Goal: Task Accomplishment & Management: Use online tool/utility

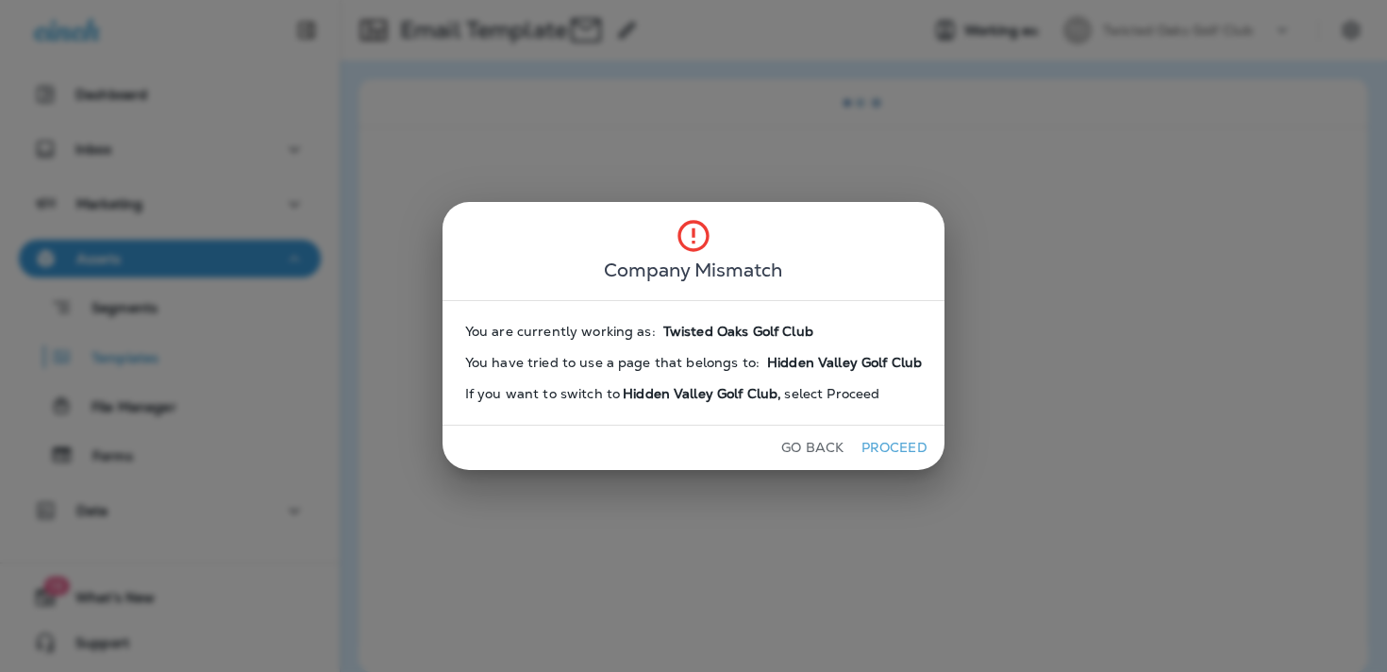
click at [796, 446] on button "Go Back" at bounding box center [812, 447] width 77 height 29
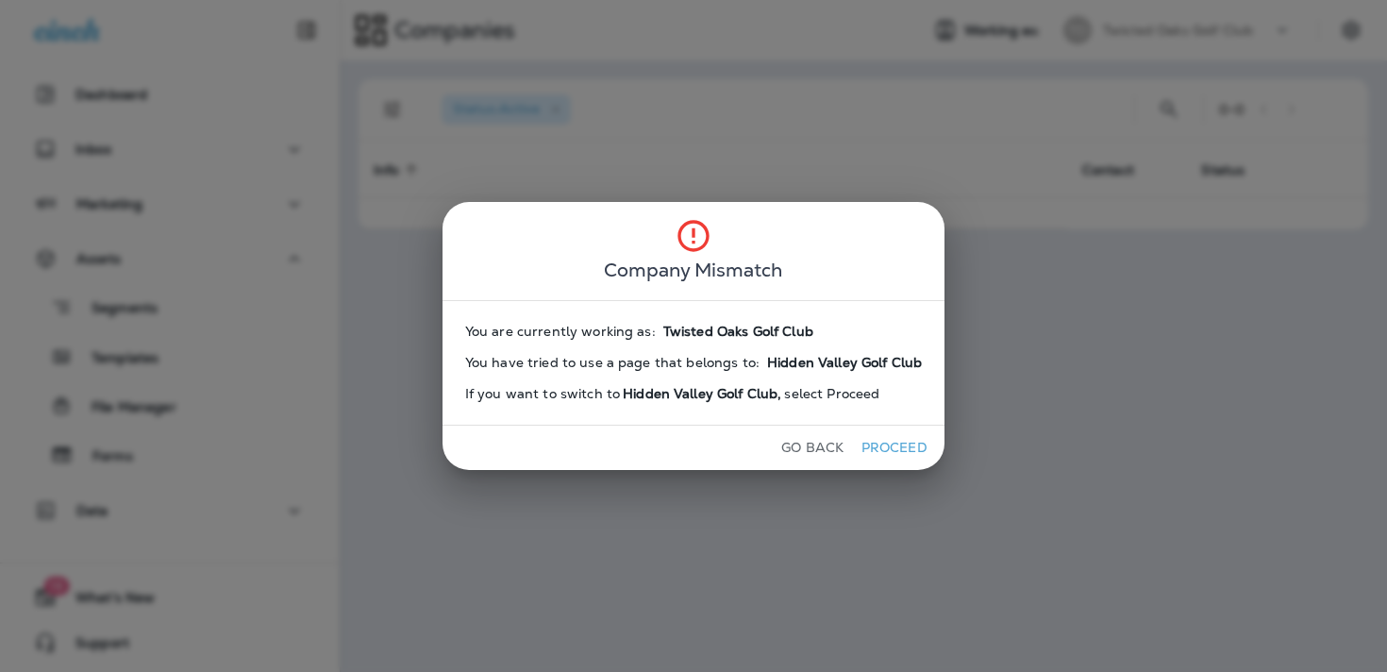
click at [796, 446] on button "Go Back" at bounding box center [812, 447] width 77 height 29
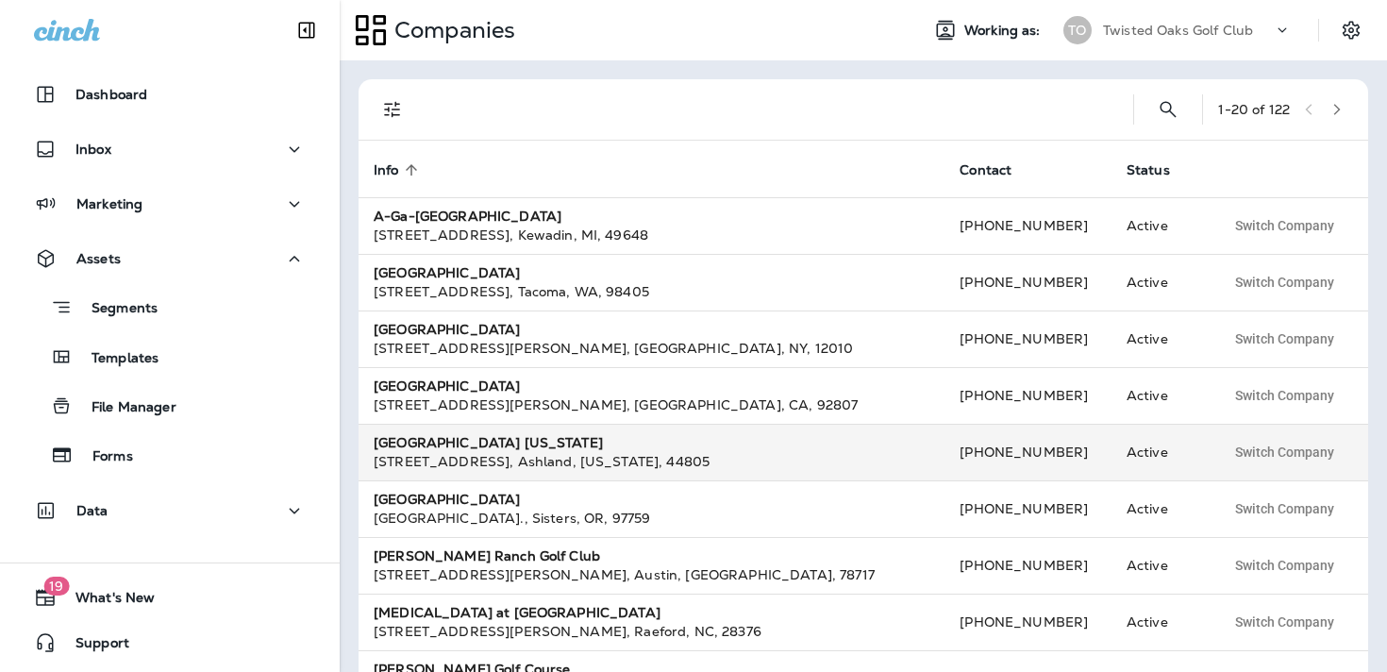
click at [796, 446] on div "[GEOGRAPHIC_DATA] [US_STATE]" at bounding box center [652, 442] width 556 height 19
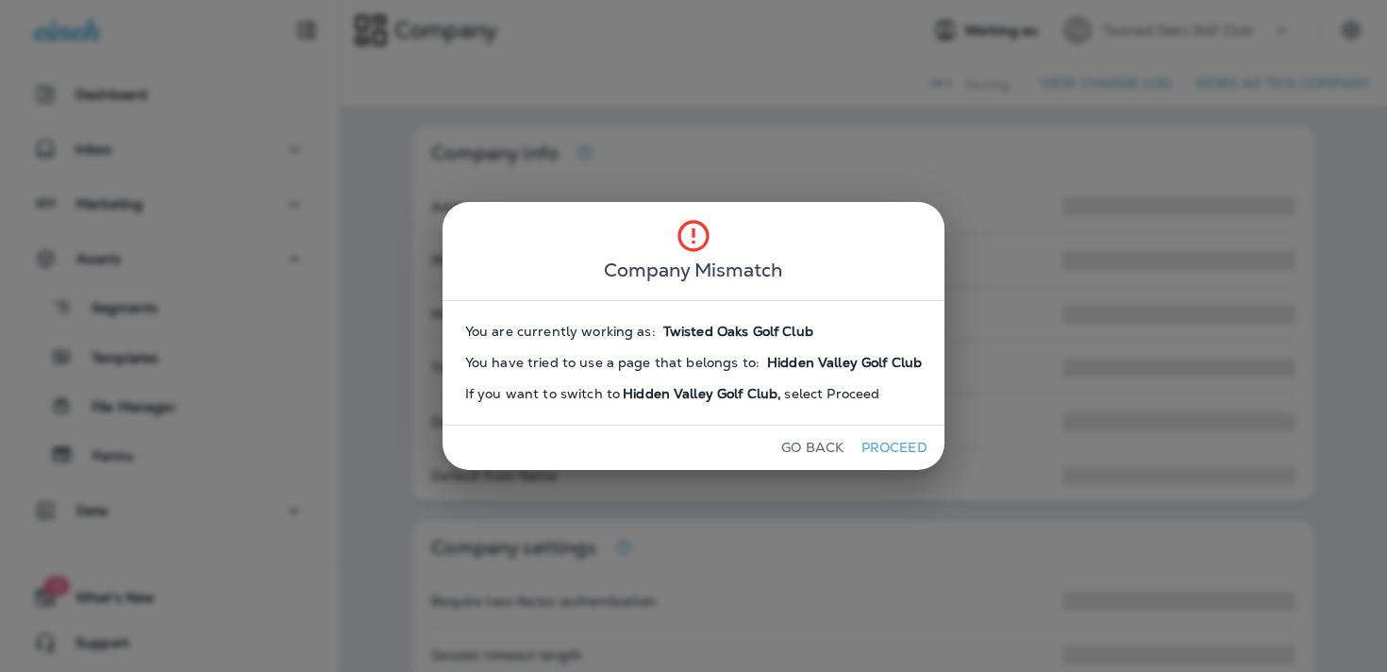
click at [813, 441] on button "Go Back" at bounding box center [812, 447] width 77 height 29
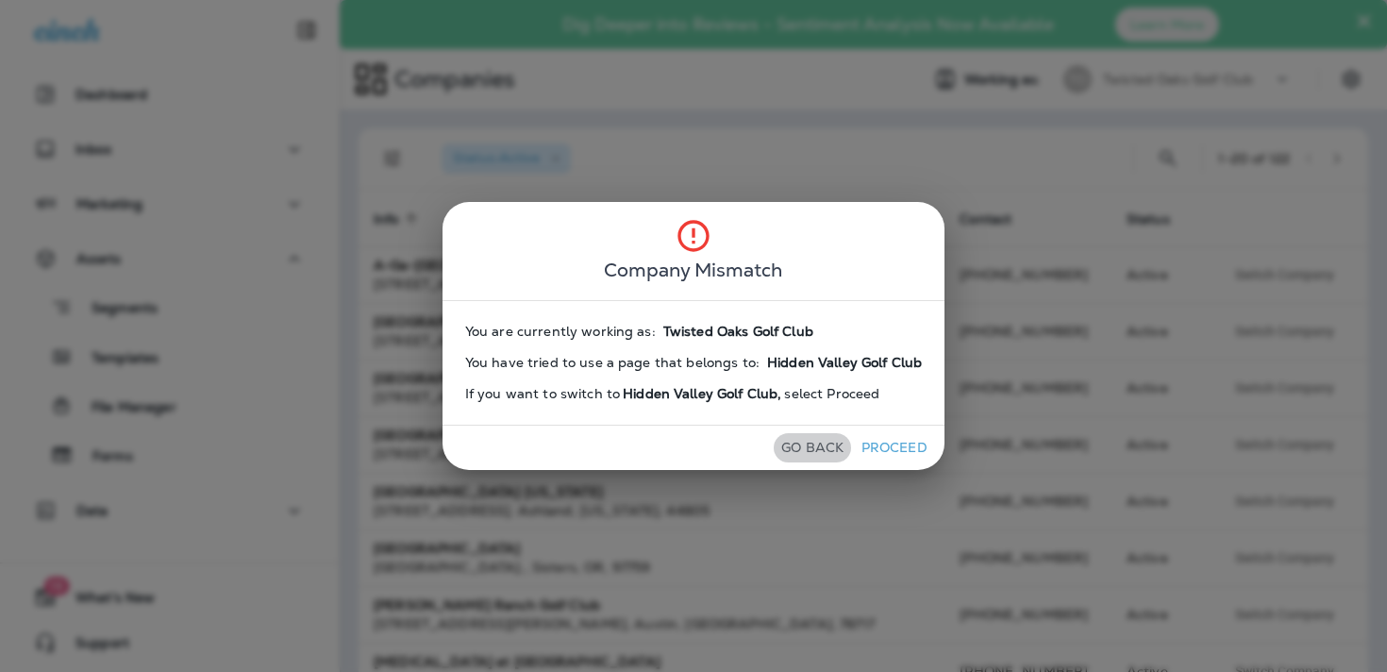
click at [802, 440] on button "Go Back" at bounding box center [812, 447] width 77 height 29
click at [792, 451] on button "Go Back" at bounding box center [812, 447] width 77 height 29
click at [833, 444] on button "Go Back" at bounding box center [812, 447] width 77 height 29
click at [779, 451] on button "Go Back" at bounding box center [812, 447] width 77 height 29
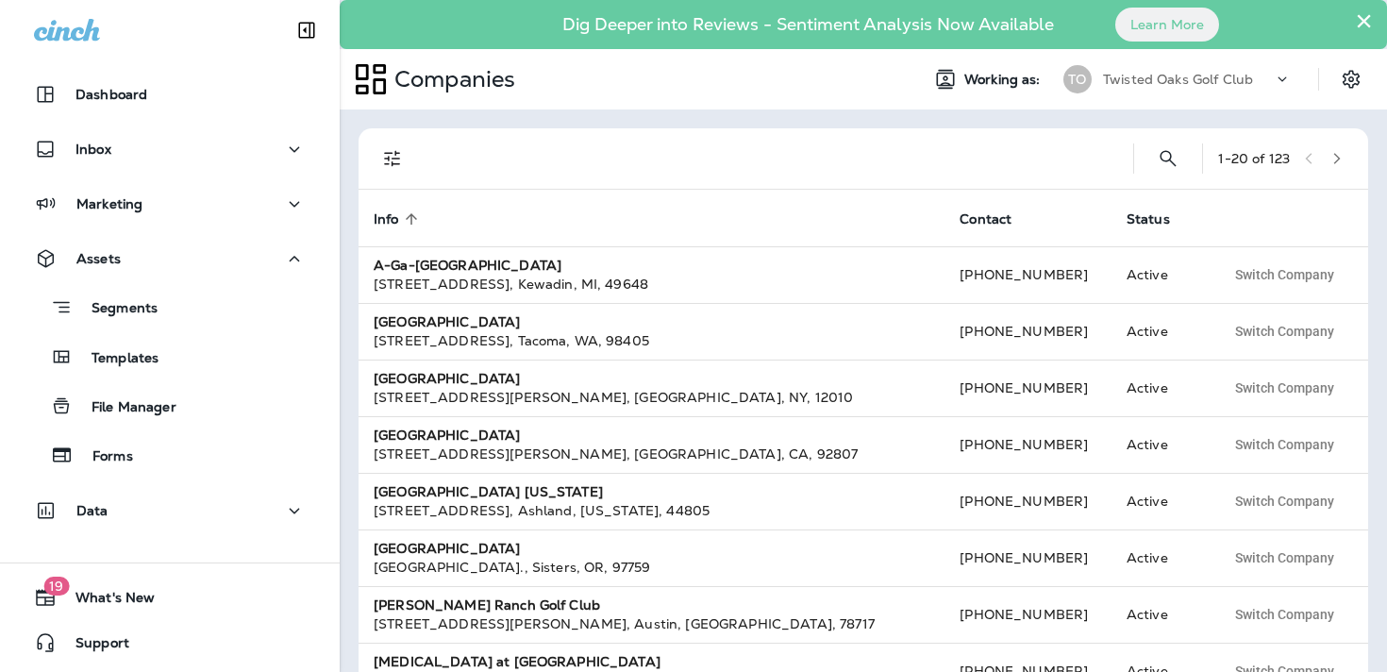
click at [1238, 75] on p "Twisted Oaks Golf Club" at bounding box center [1178, 79] width 150 height 15
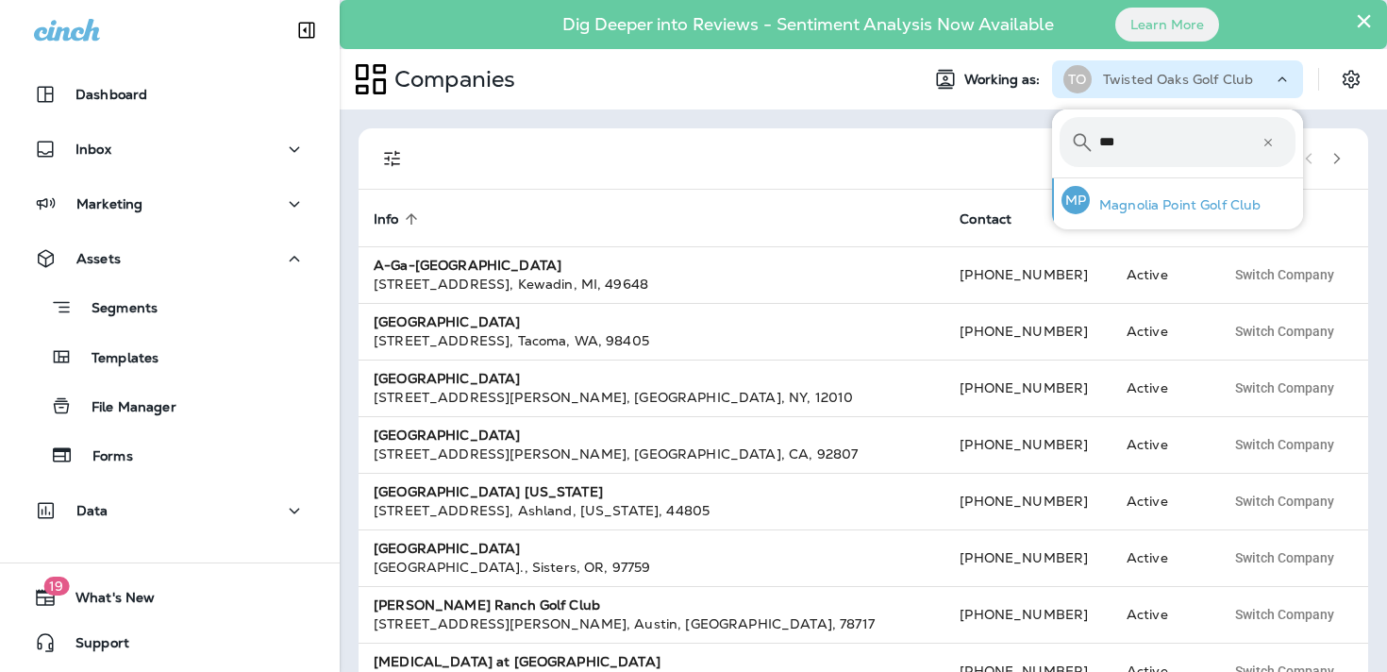
type input "***"
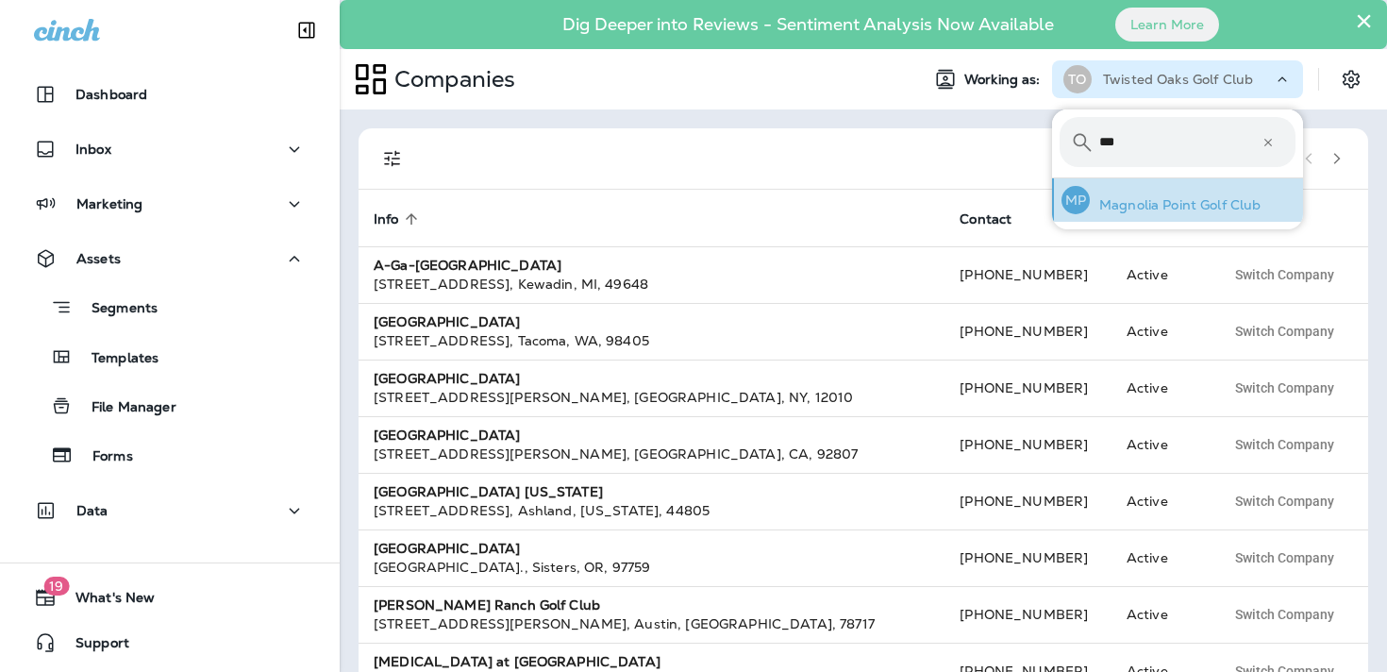
click at [1131, 212] on p "Magnolia Point Golf Club" at bounding box center [1175, 204] width 171 height 15
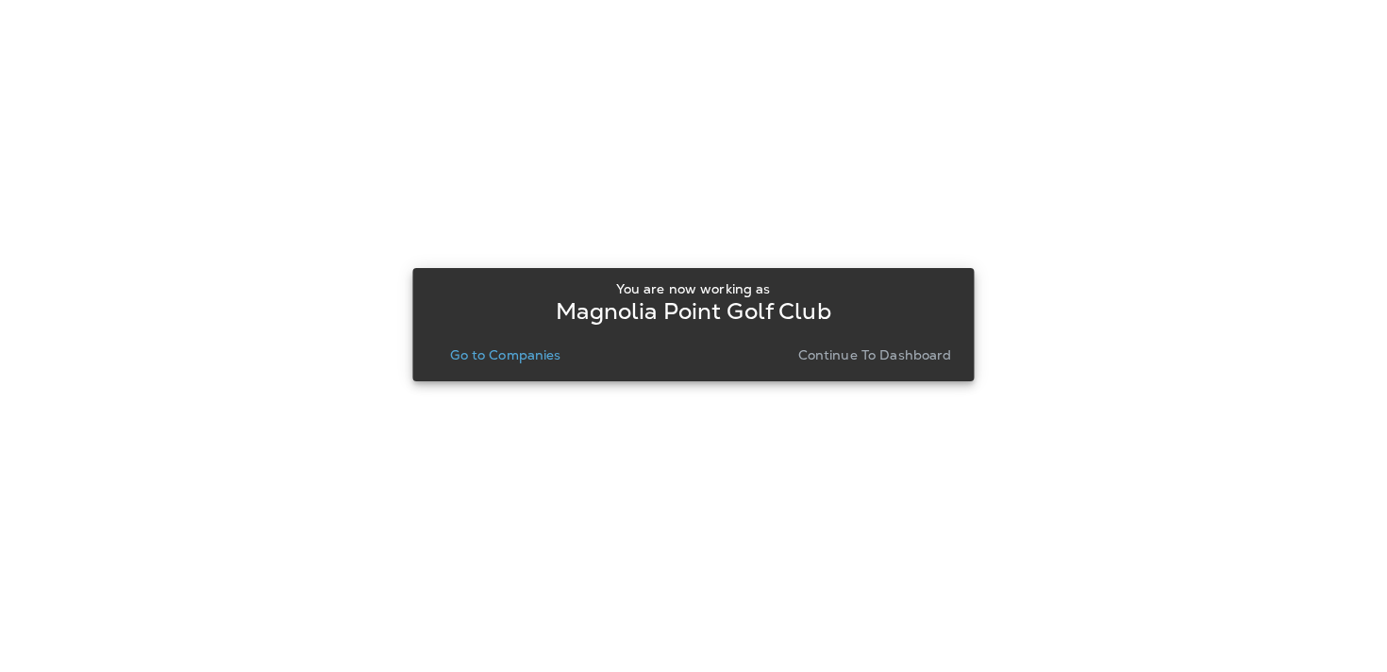
click at [830, 353] on p "Continue to Dashboard" at bounding box center [875, 354] width 154 height 15
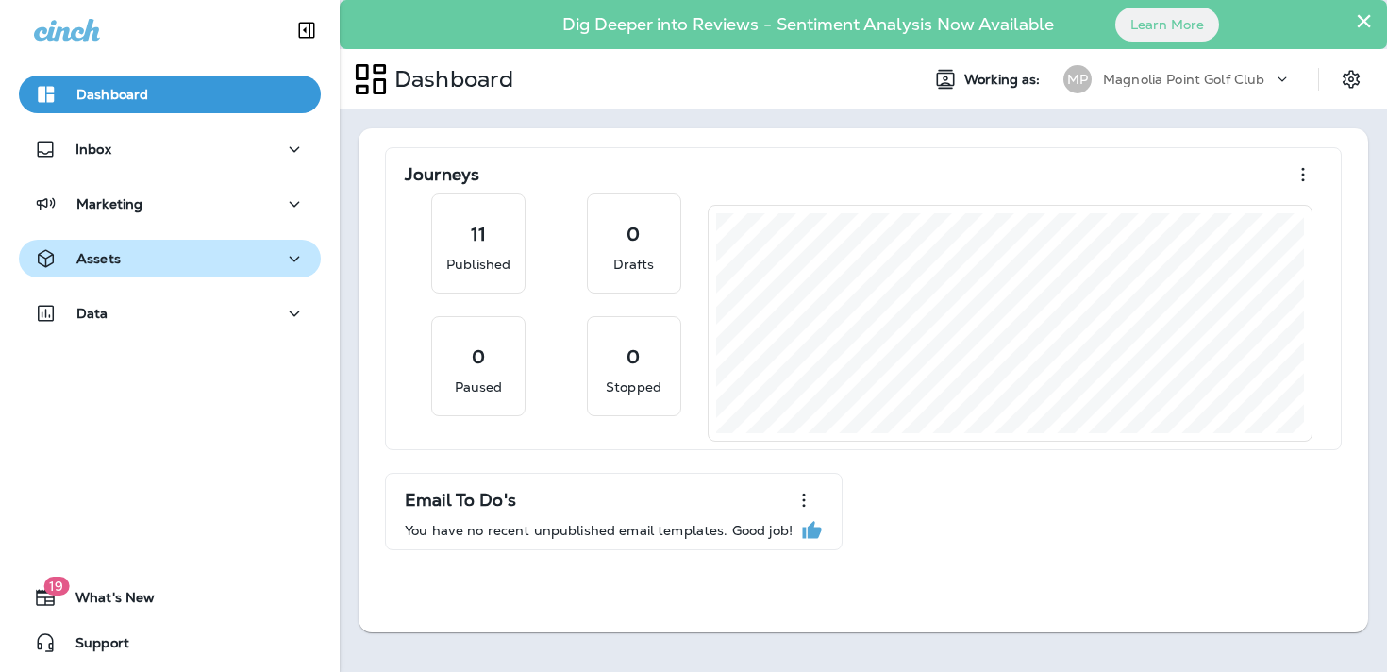
click at [239, 245] on button "Assets" at bounding box center [170, 259] width 302 height 38
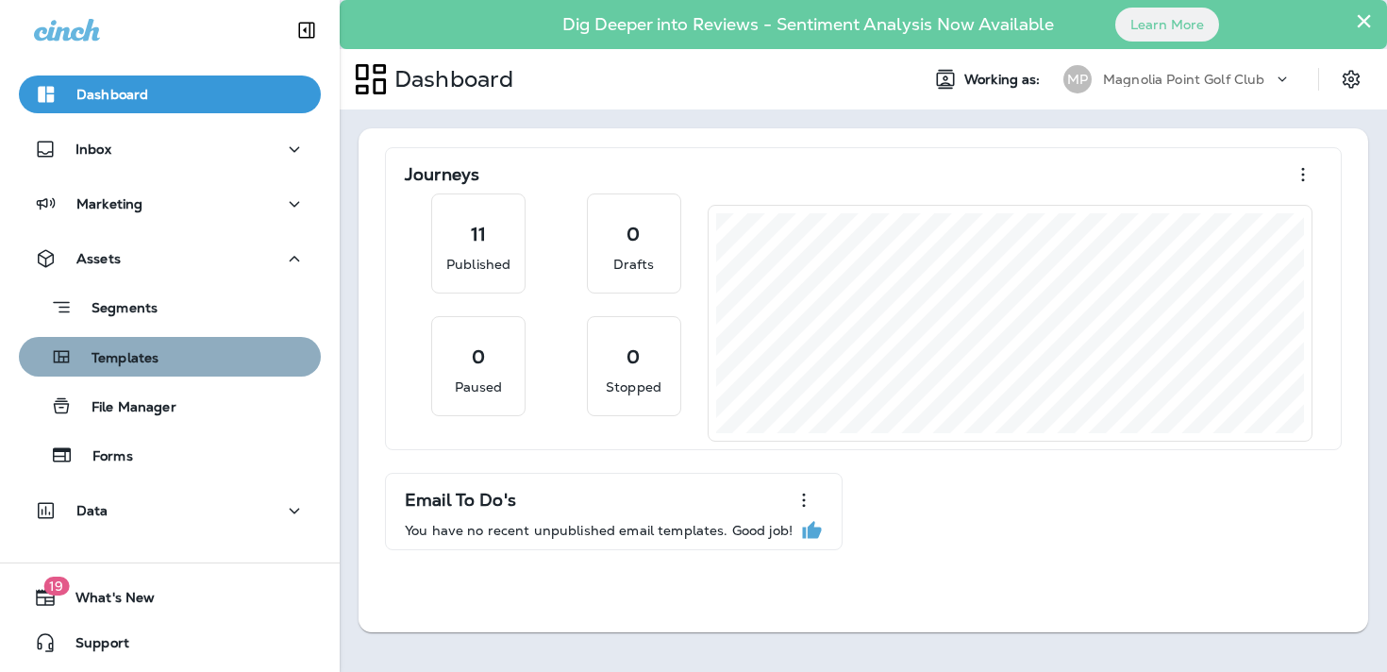
click at [183, 353] on div "Templates" at bounding box center [169, 357] width 287 height 28
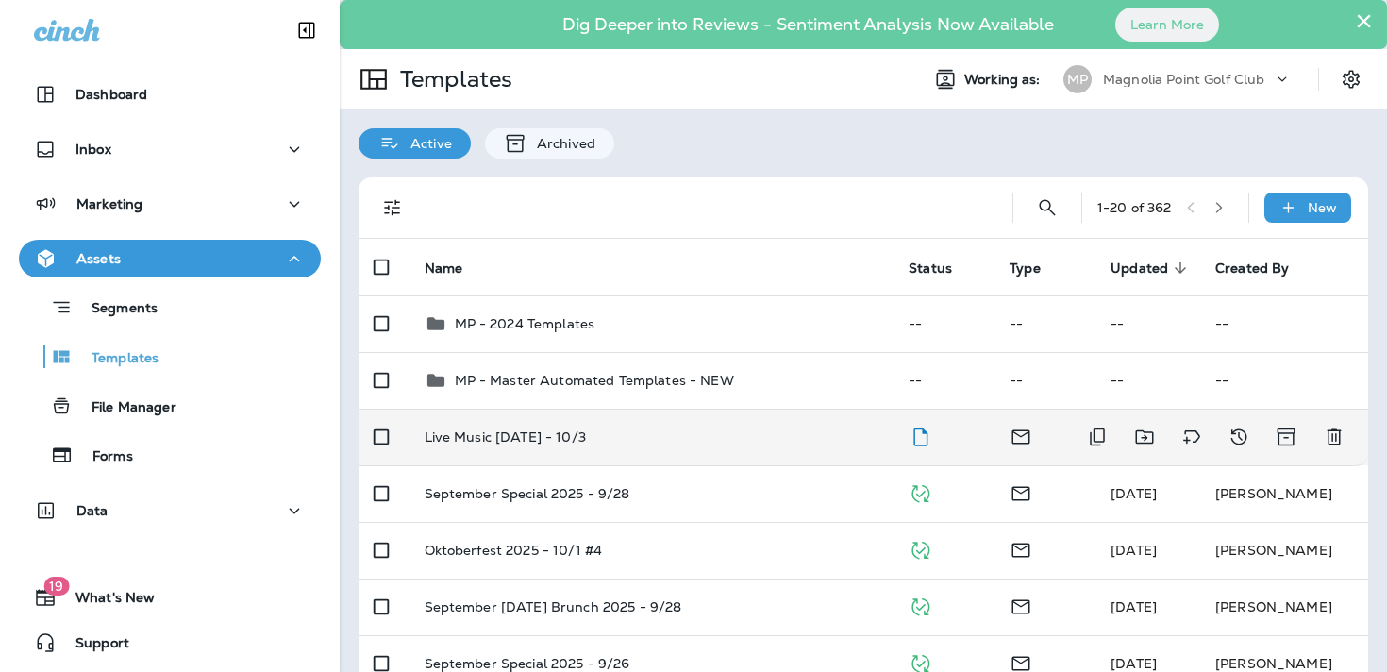
click at [599, 426] on td "Live Music [DATE] - 10/3" at bounding box center [652, 437] width 485 height 57
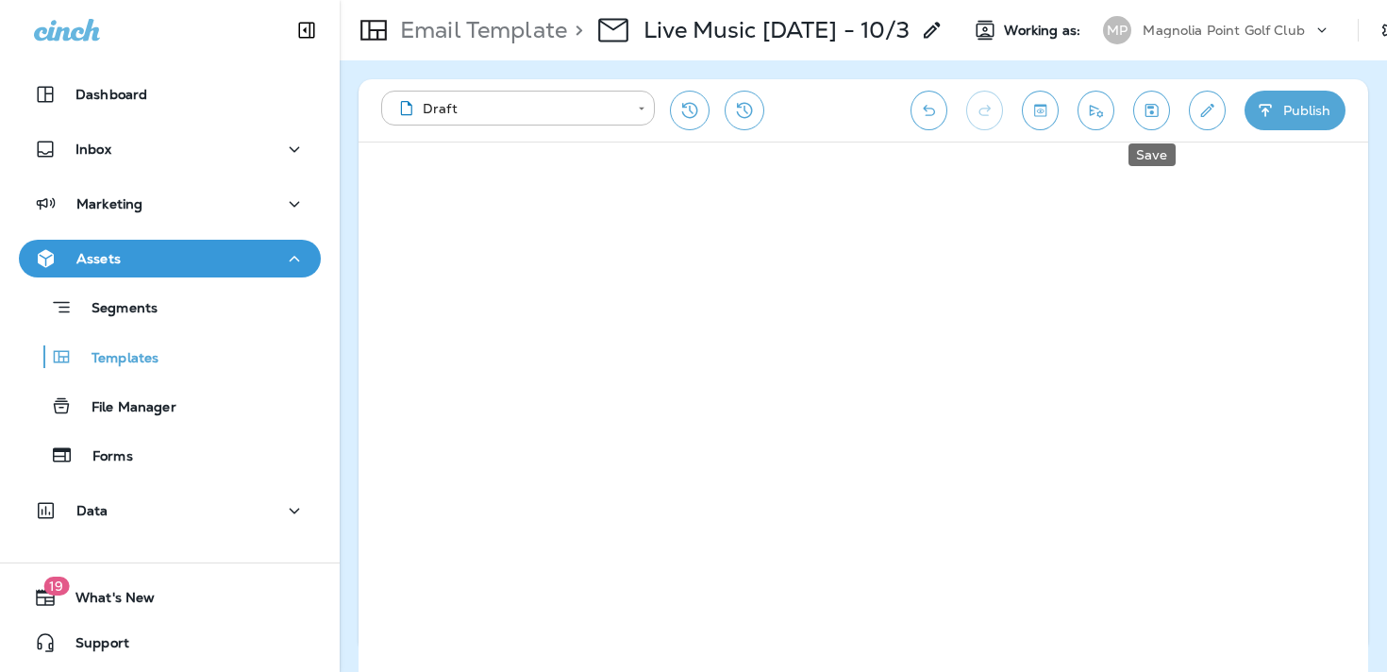
click at [1167, 120] on button "Save" at bounding box center [1151, 111] width 37 height 40
